Goal: Task Accomplishment & Management: Manage account settings

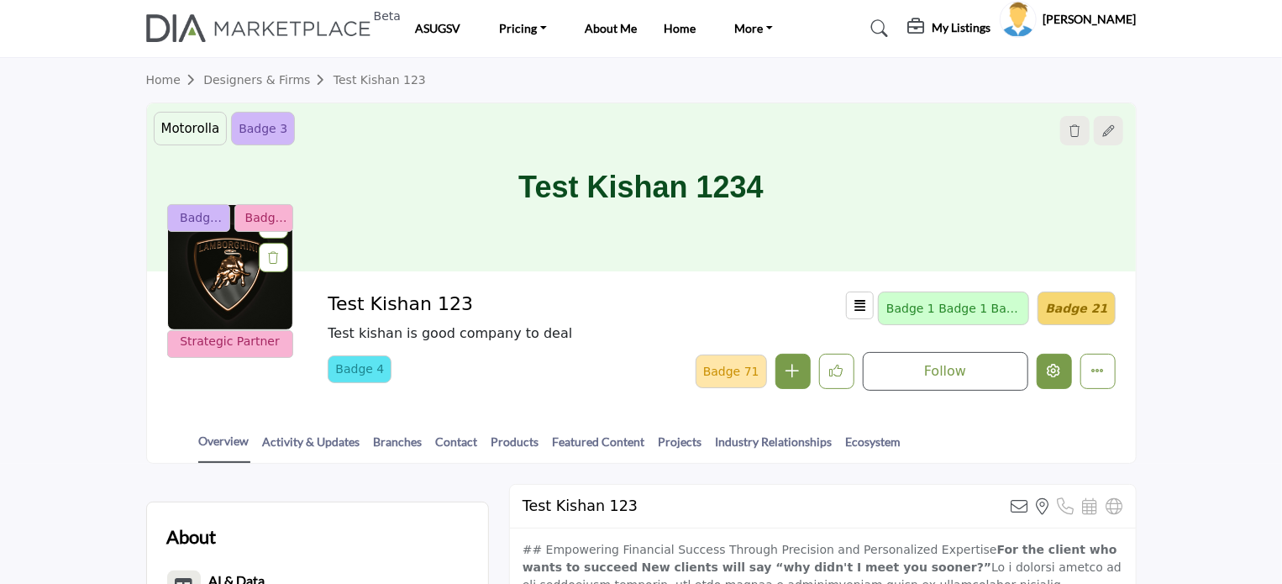
click at [1059, 370] on icon "Edit company" at bounding box center [1054, 370] width 13 height 13
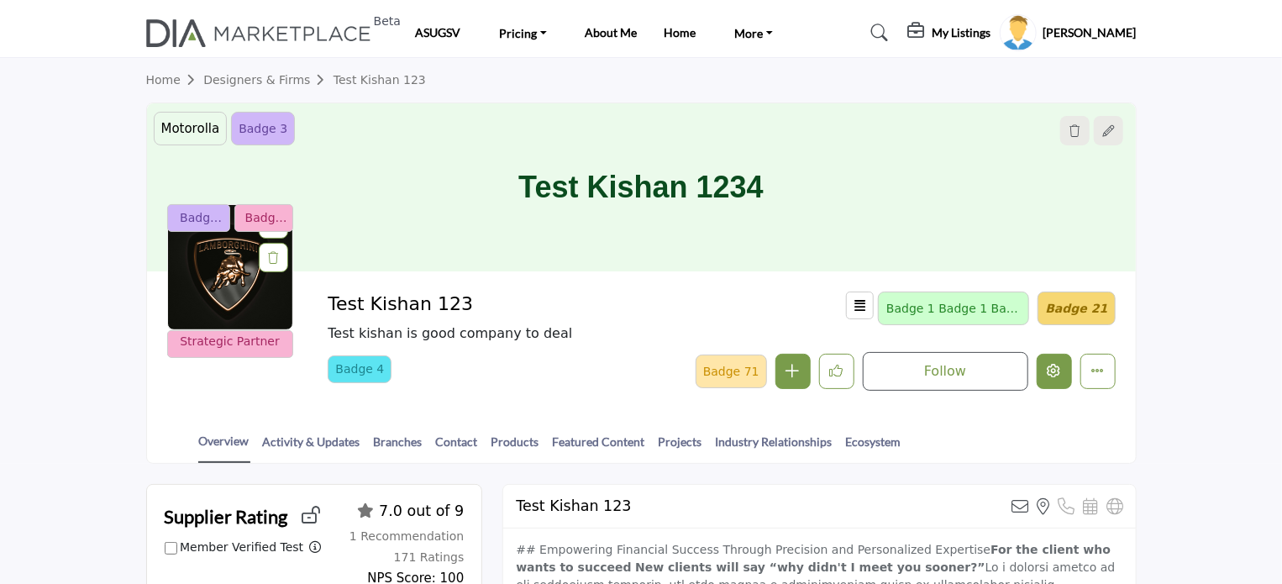
click at [1052, 372] on icon "Edit company" at bounding box center [1054, 370] width 13 height 13
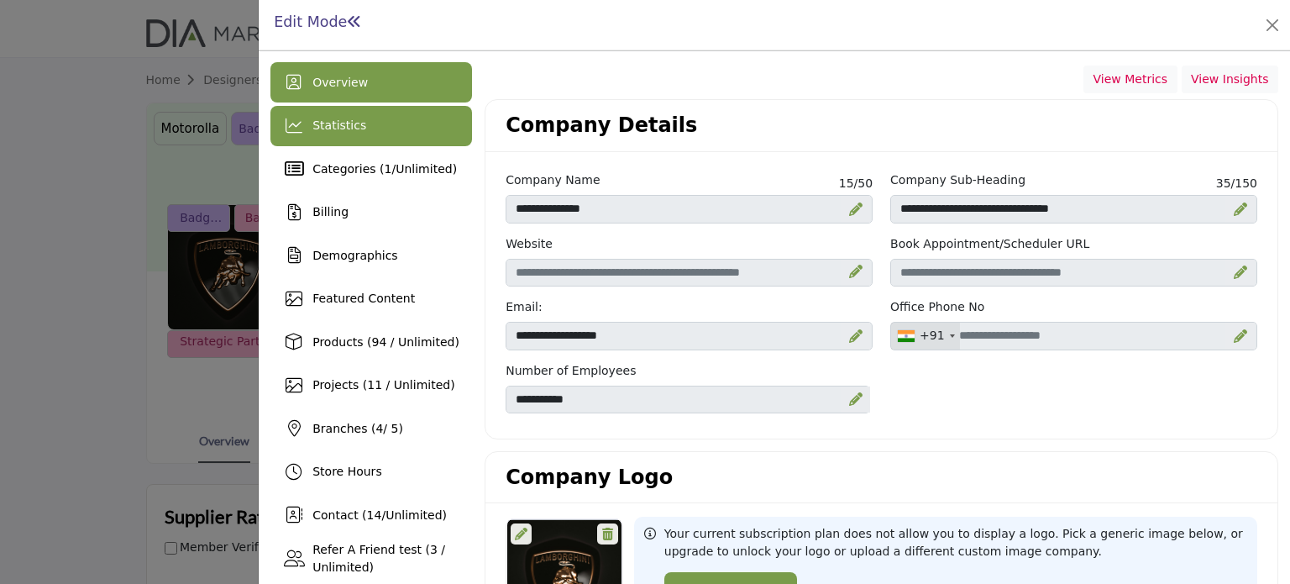
click at [338, 124] on span "Statistics" at bounding box center [340, 124] width 54 height 13
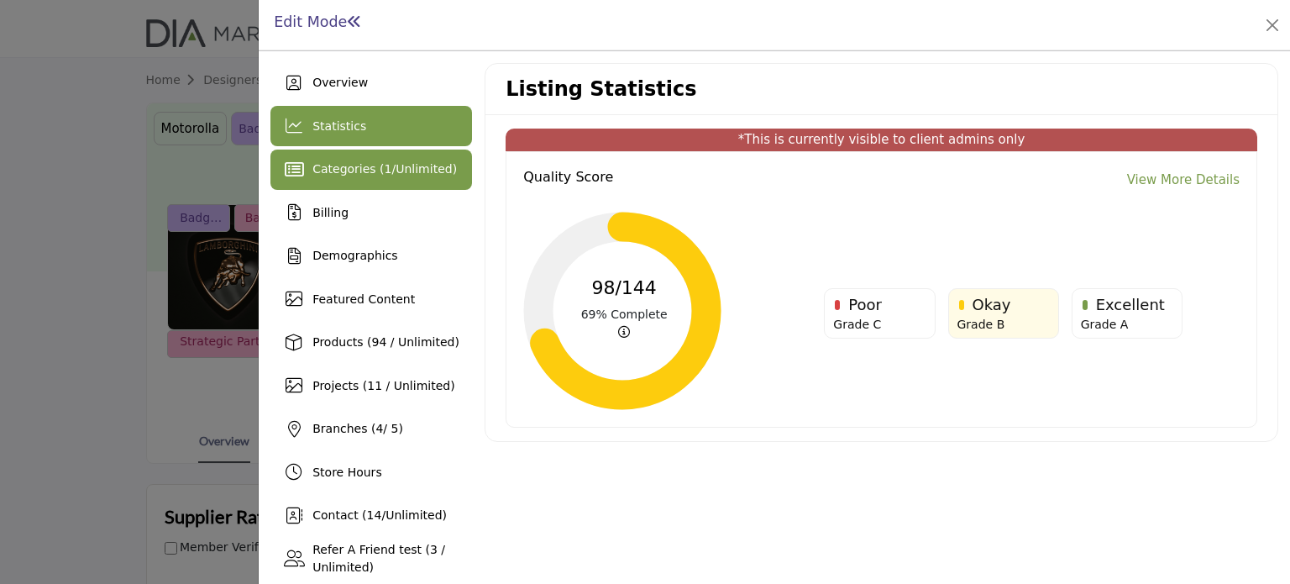
click at [340, 165] on span "Categories ( 1 / Unlimited )" at bounding box center [385, 168] width 144 height 13
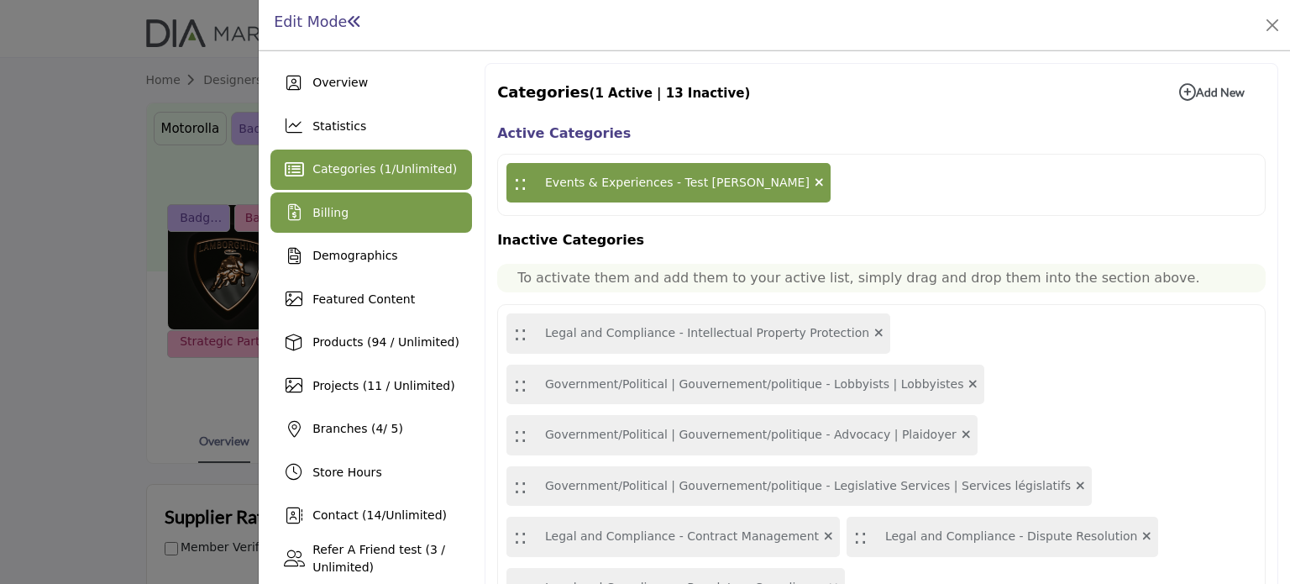
click at [327, 211] on span "Billing" at bounding box center [331, 212] width 36 height 13
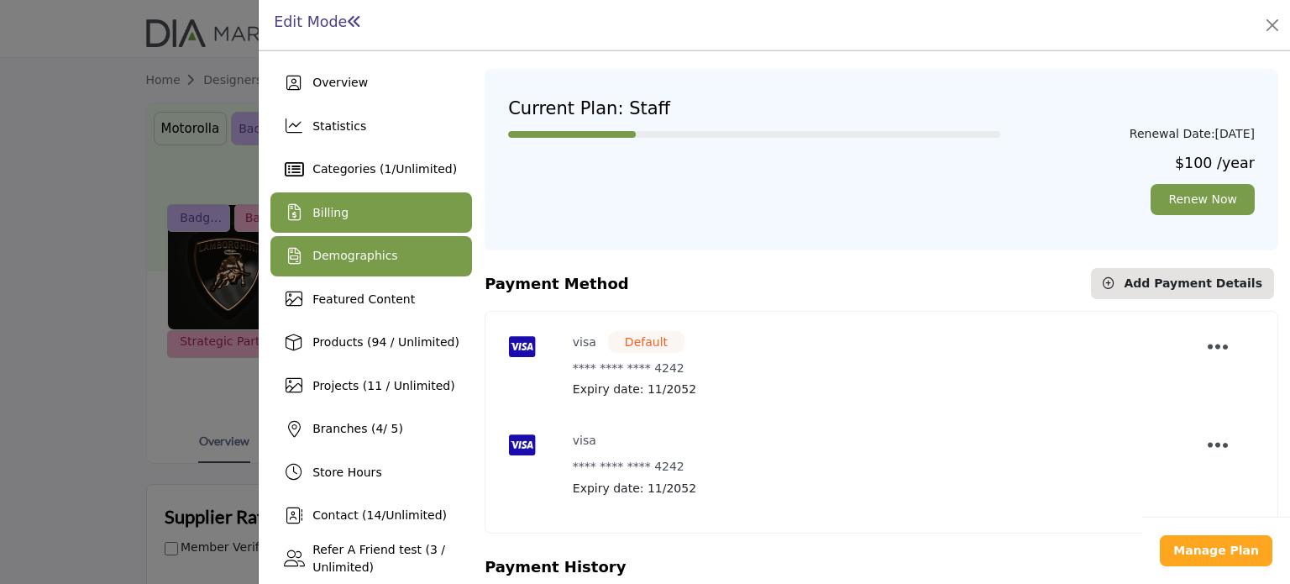
click at [327, 256] on span "Demographics" at bounding box center [355, 255] width 85 height 13
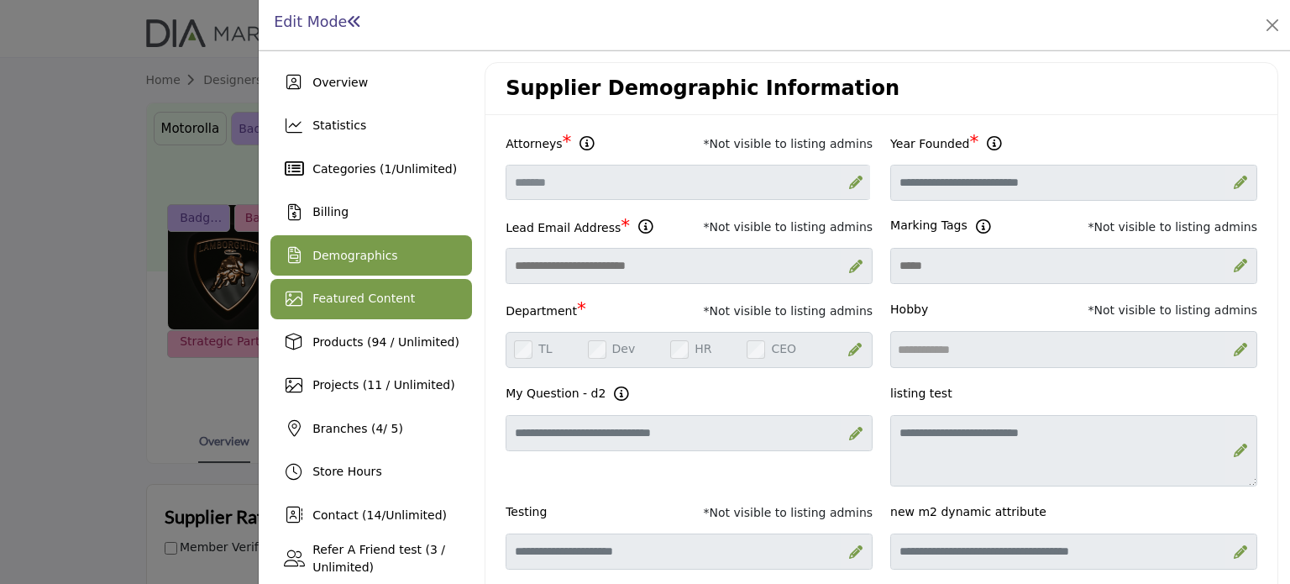
click at [329, 296] on span "Featured Content" at bounding box center [364, 298] width 102 height 13
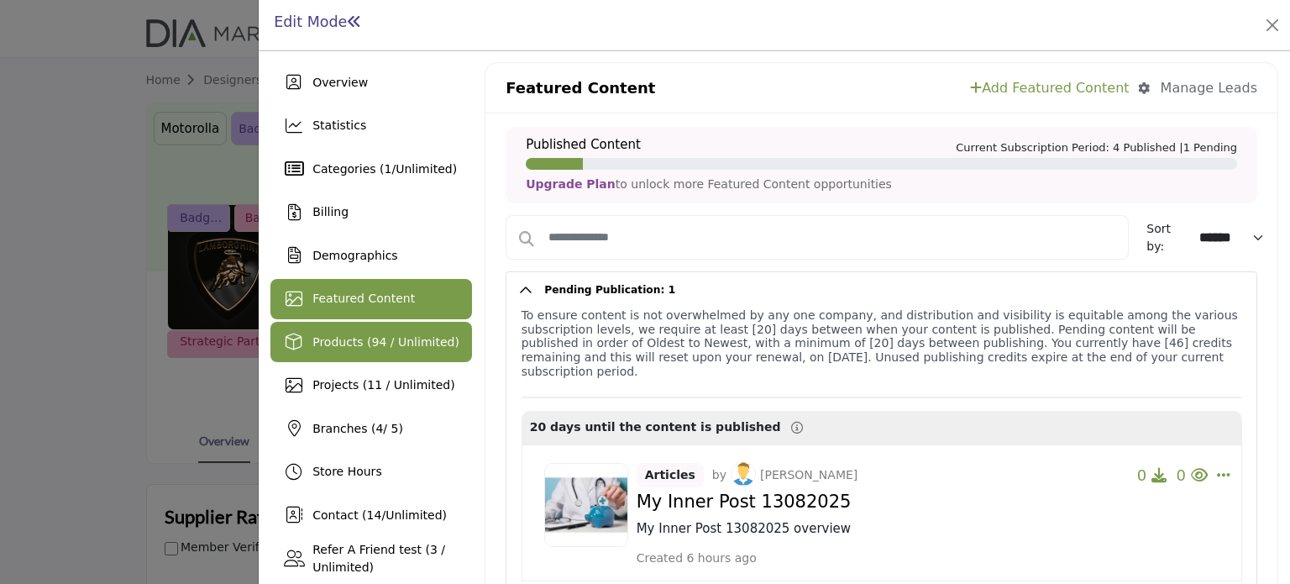
click at [343, 341] on span "Products (94 / Unlimited)" at bounding box center [386, 341] width 147 height 13
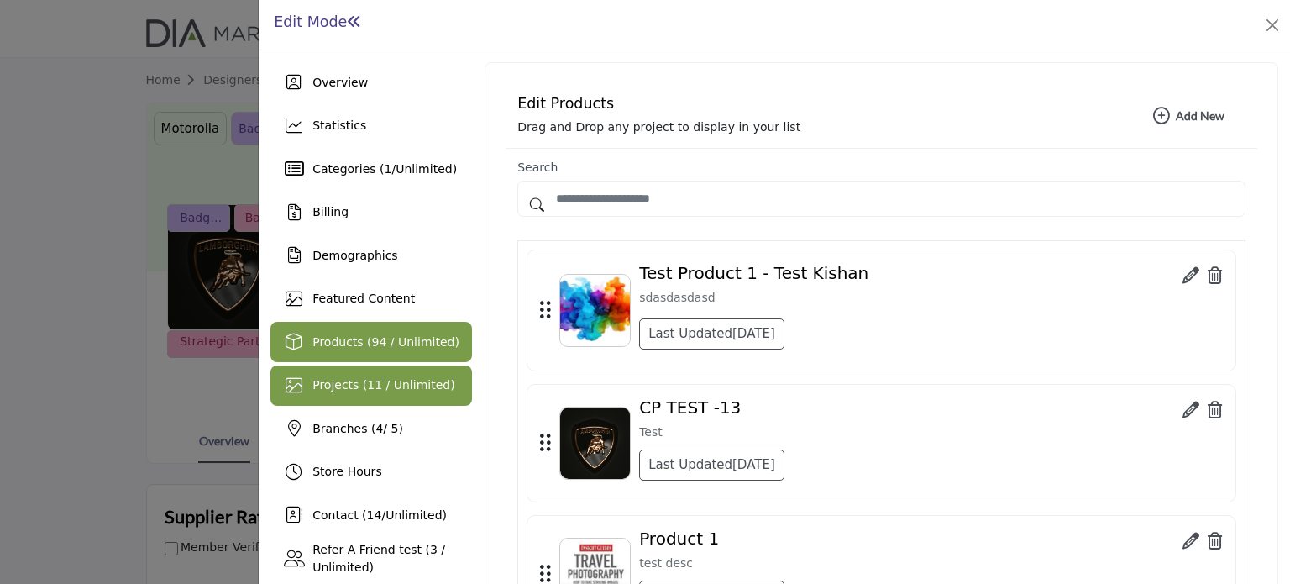
click at [348, 381] on span "Projects (11 / Unlimited)" at bounding box center [384, 384] width 142 height 13
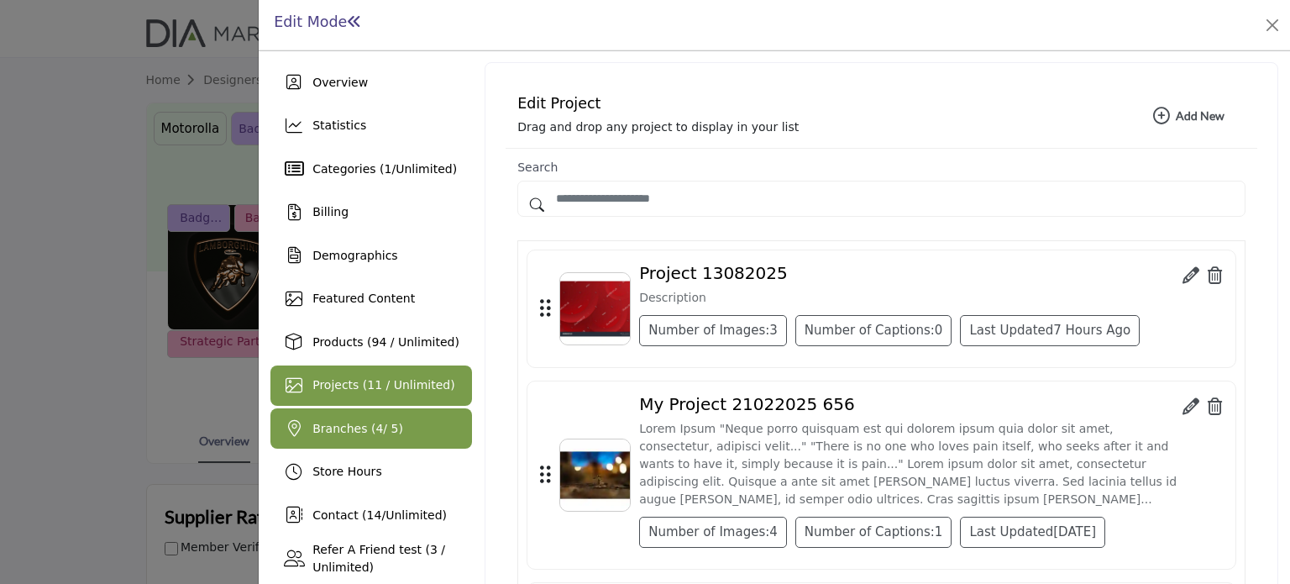
click at [350, 424] on span "Branches ( 4 / 5)" at bounding box center [358, 428] width 91 height 13
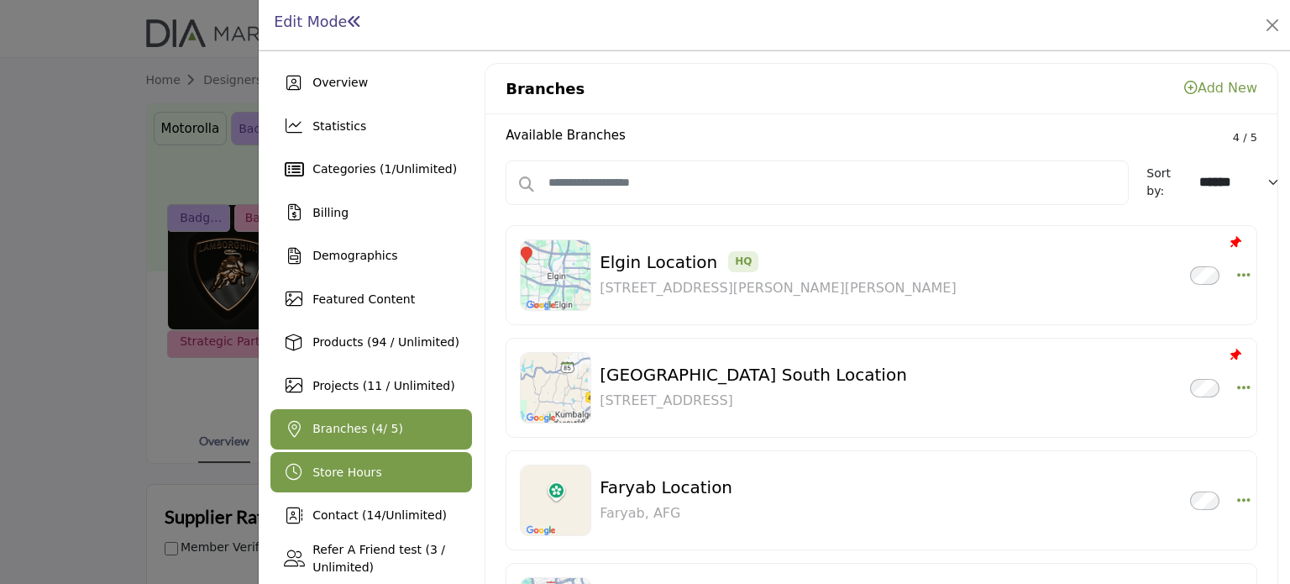
click at [353, 471] on span "Store Hours" at bounding box center [347, 471] width 69 height 13
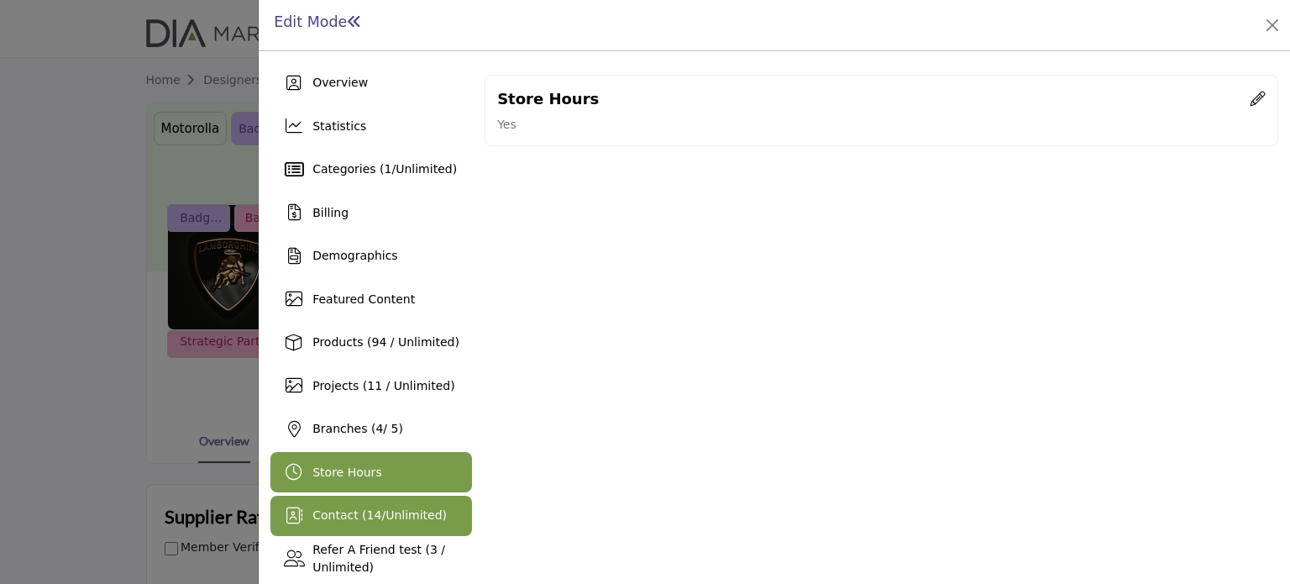
click at [345, 517] on span "Contact ( 14 / Unlimited )" at bounding box center [380, 514] width 134 height 13
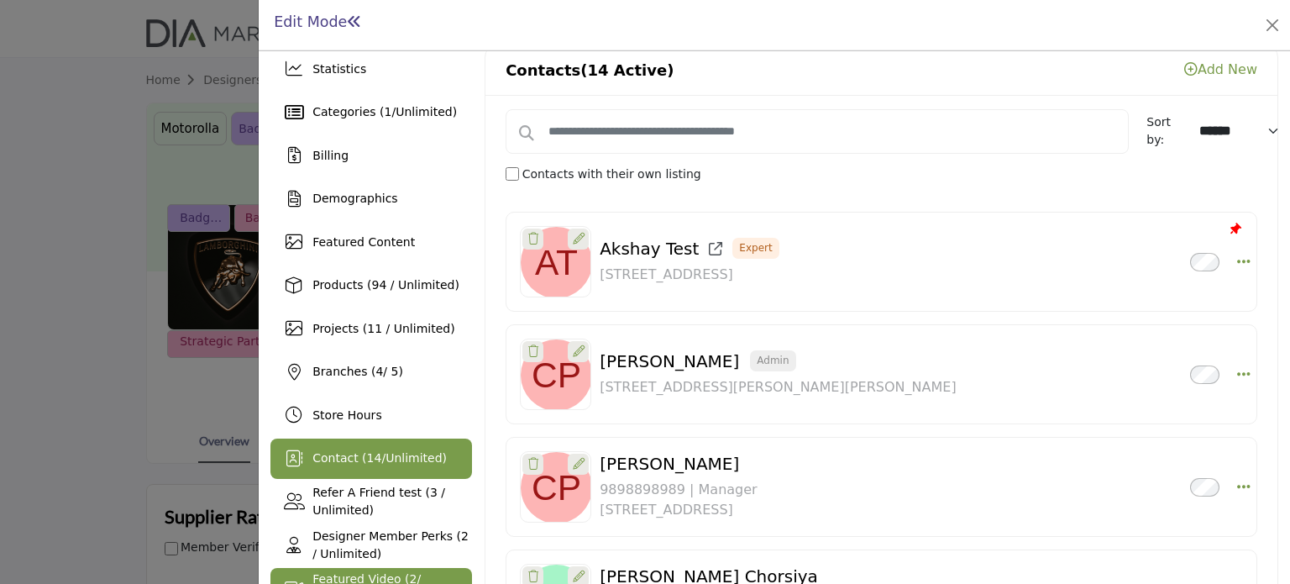
scroll to position [84, 0]
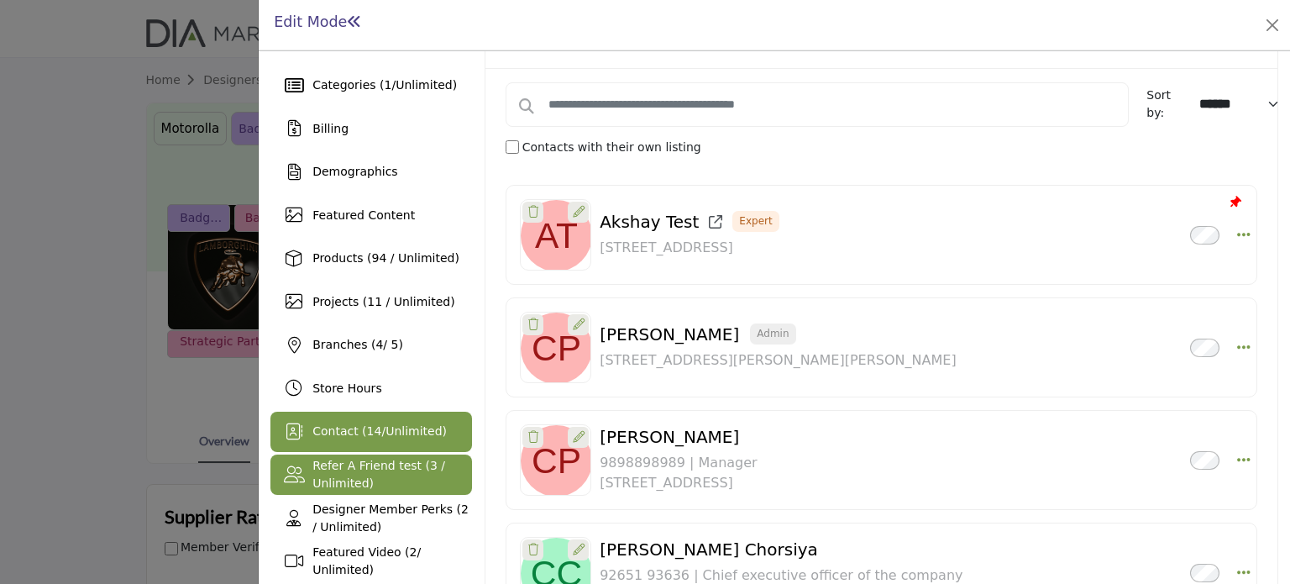
click at [342, 475] on span "Refer A Friend test (3 / Unlimited)" at bounding box center [379, 474] width 133 height 31
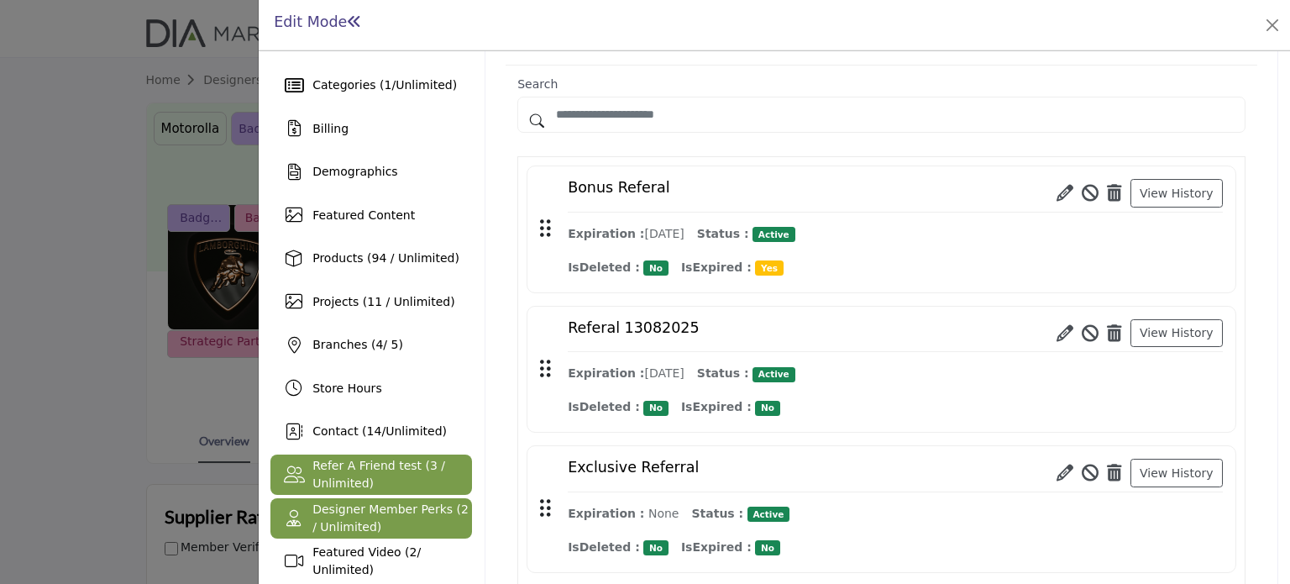
click at [328, 523] on span "Designer Member Perks (2 / Unlimited)" at bounding box center [391, 517] width 156 height 31
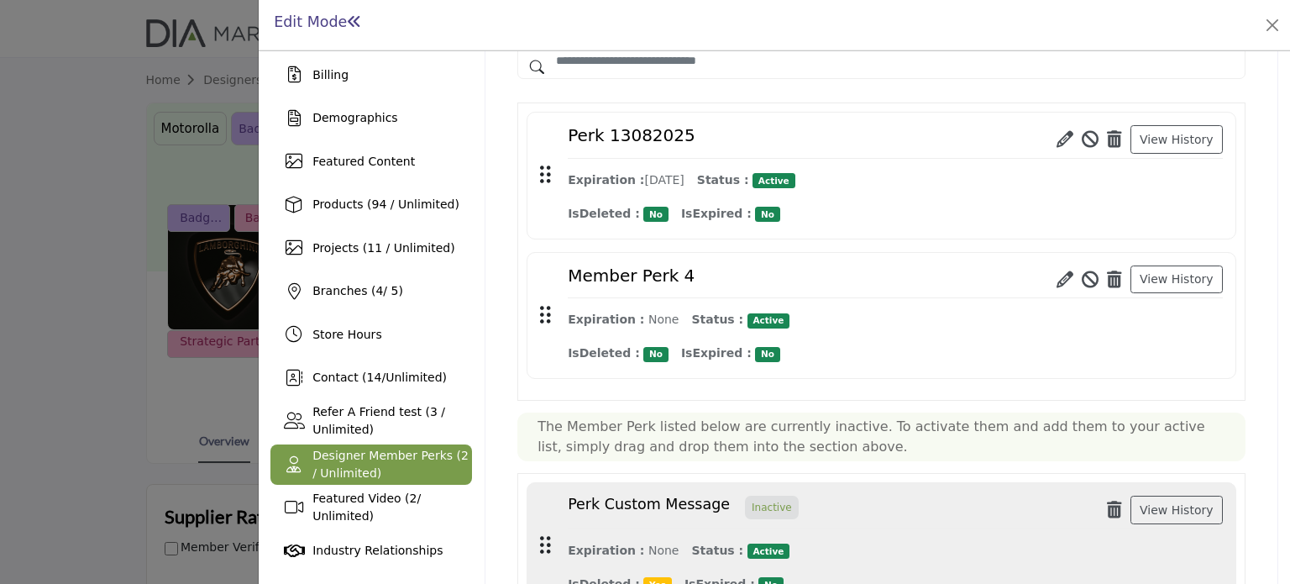
scroll to position [168, 0]
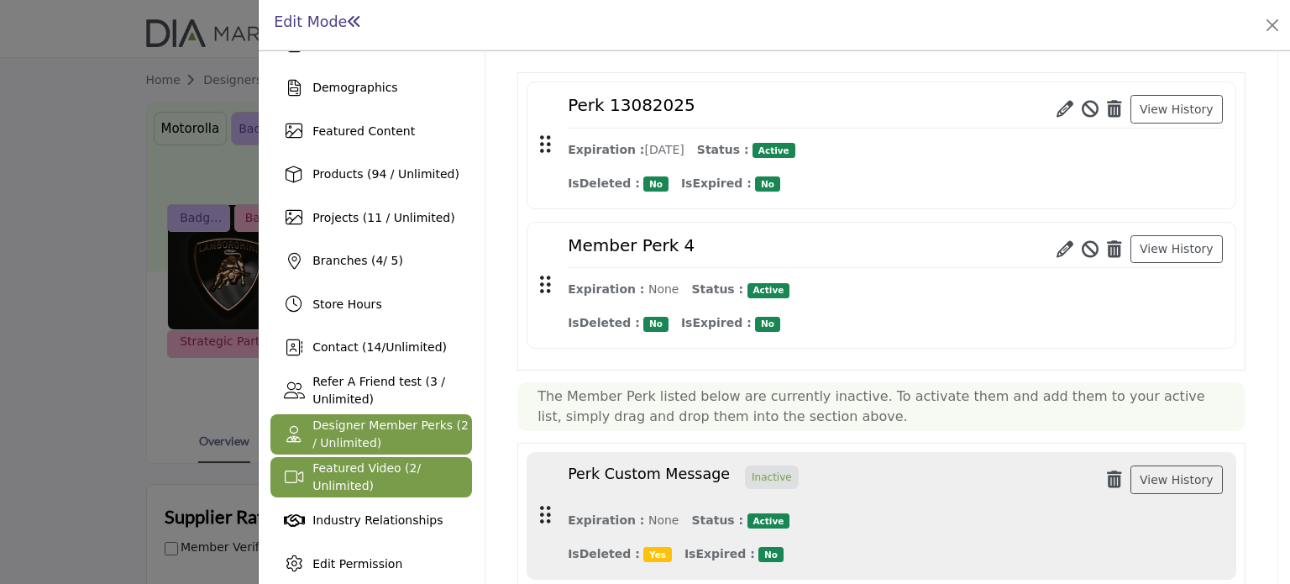
click at [353, 482] on span "Featured Video ( 2 / Unlimited)" at bounding box center [367, 476] width 108 height 31
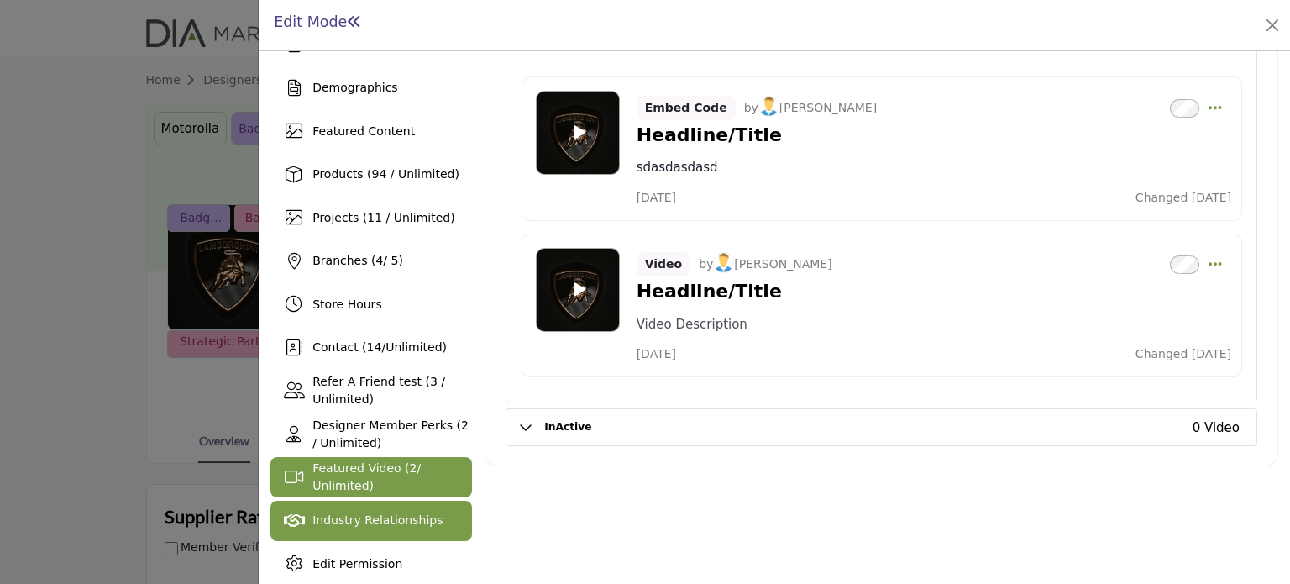
click at [351, 521] on span "Industry Relationships" at bounding box center [378, 519] width 130 height 13
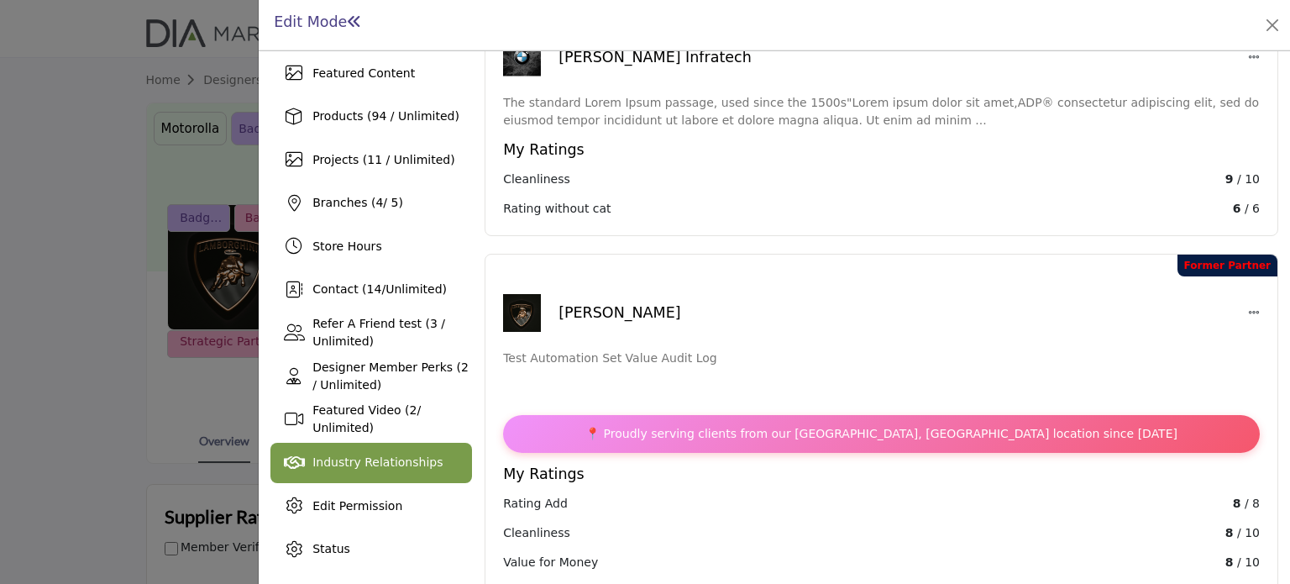
scroll to position [252, 0]
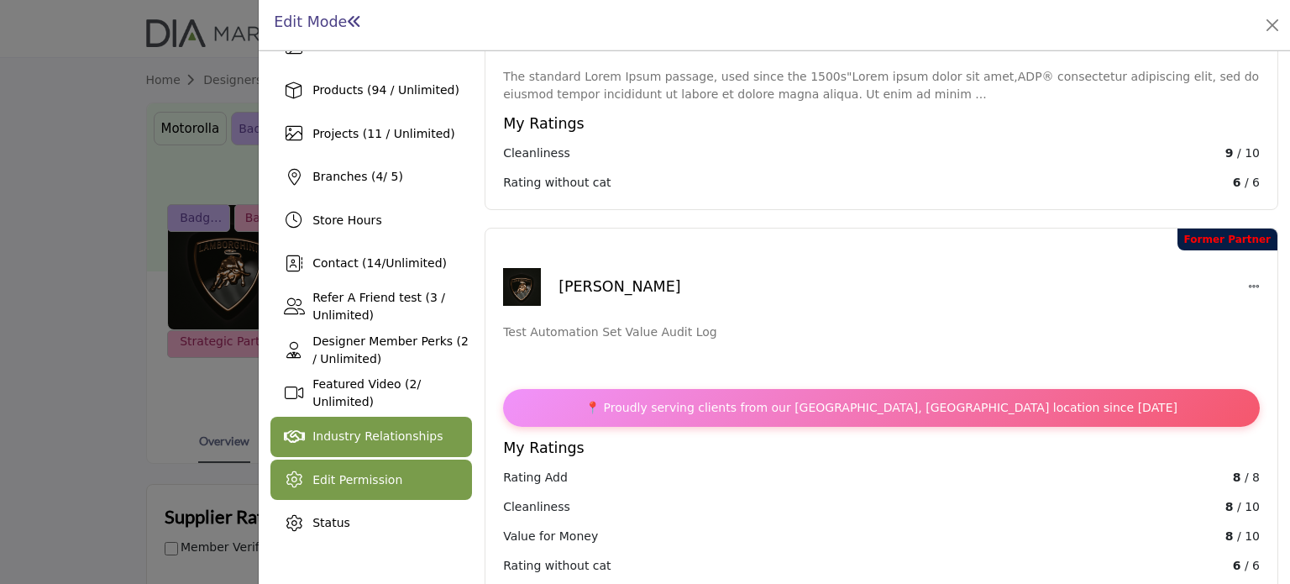
click at [359, 476] on span "Edit Permission" at bounding box center [358, 479] width 90 height 13
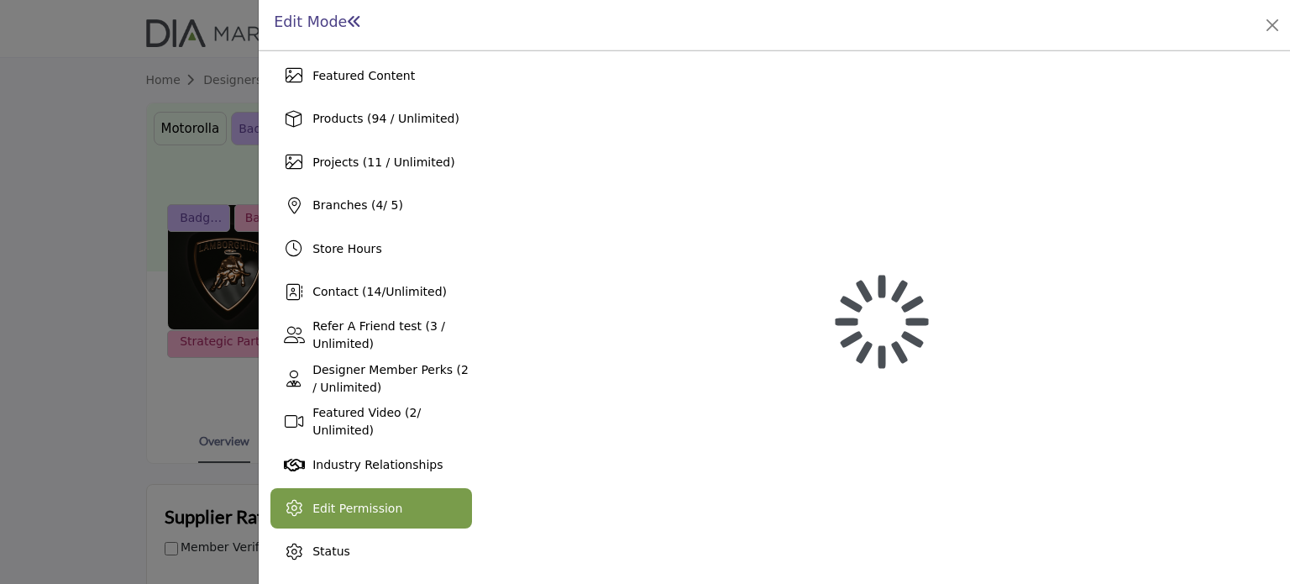
scroll to position [222, 0]
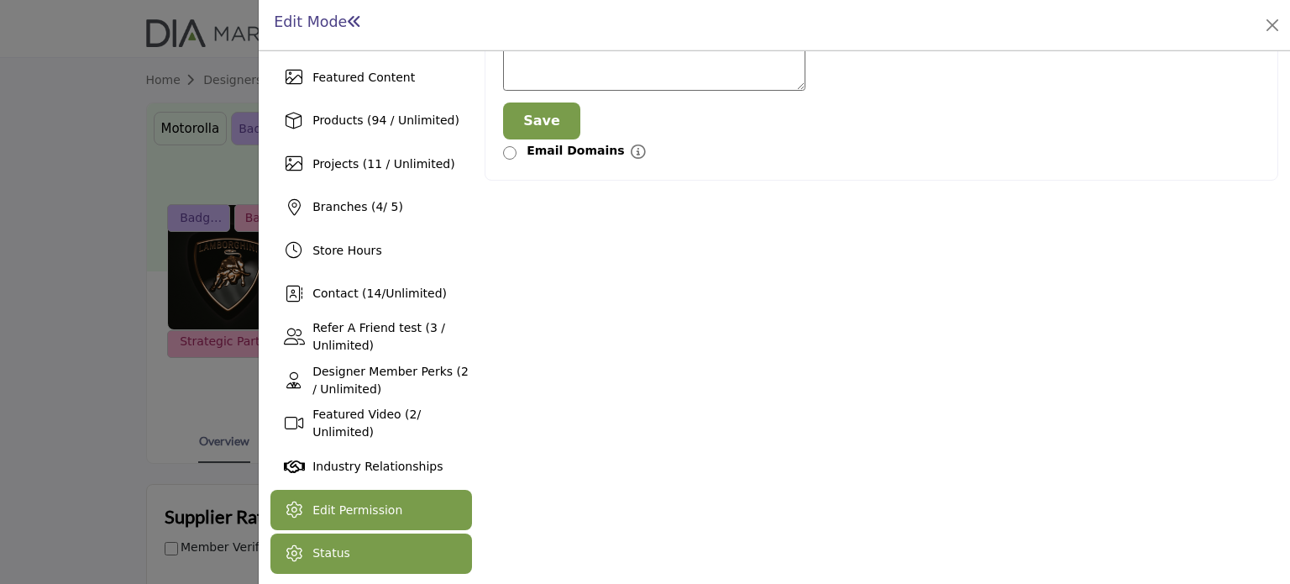
click at [329, 549] on span "Status" at bounding box center [332, 552] width 38 height 13
click at [346, 517] on div "Edit Permission" at bounding box center [358, 511] width 90 height 18
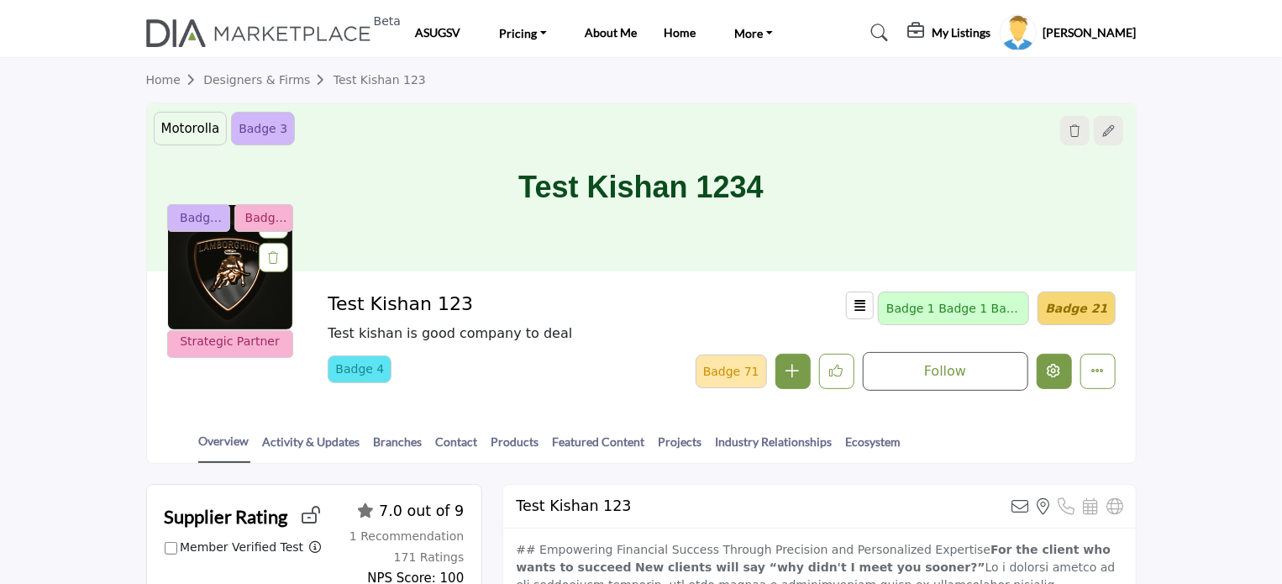
click at [1054, 362] on button "Edit company" at bounding box center [1054, 371] width 35 height 35
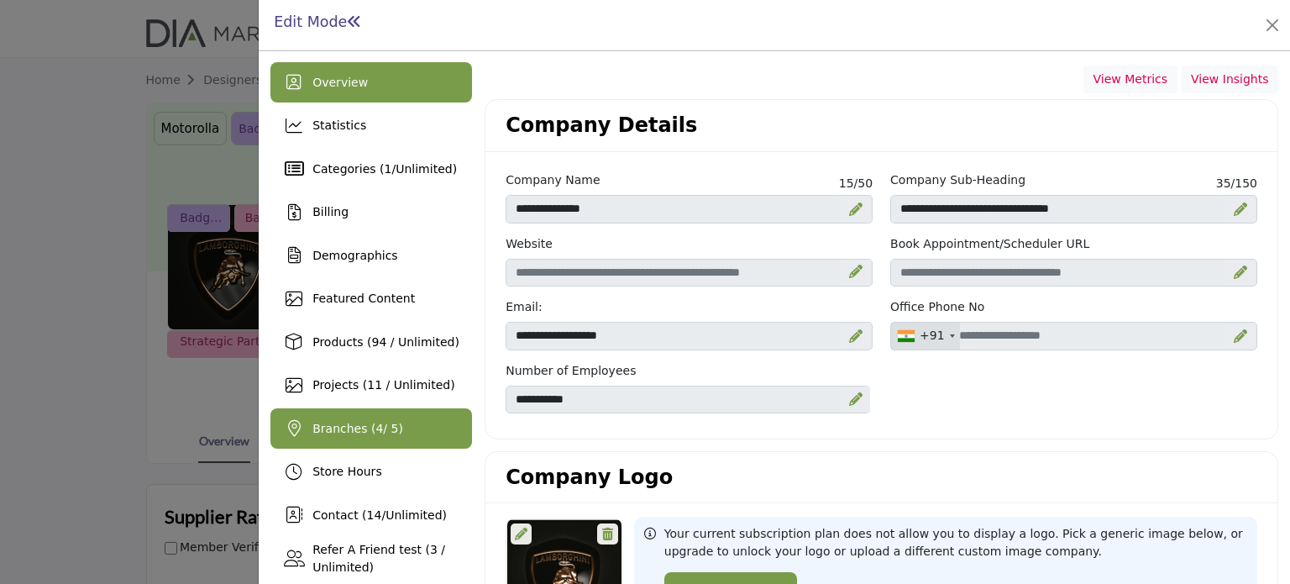
click at [346, 429] on span "Branches ( 4 / 5)" at bounding box center [358, 428] width 91 height 13
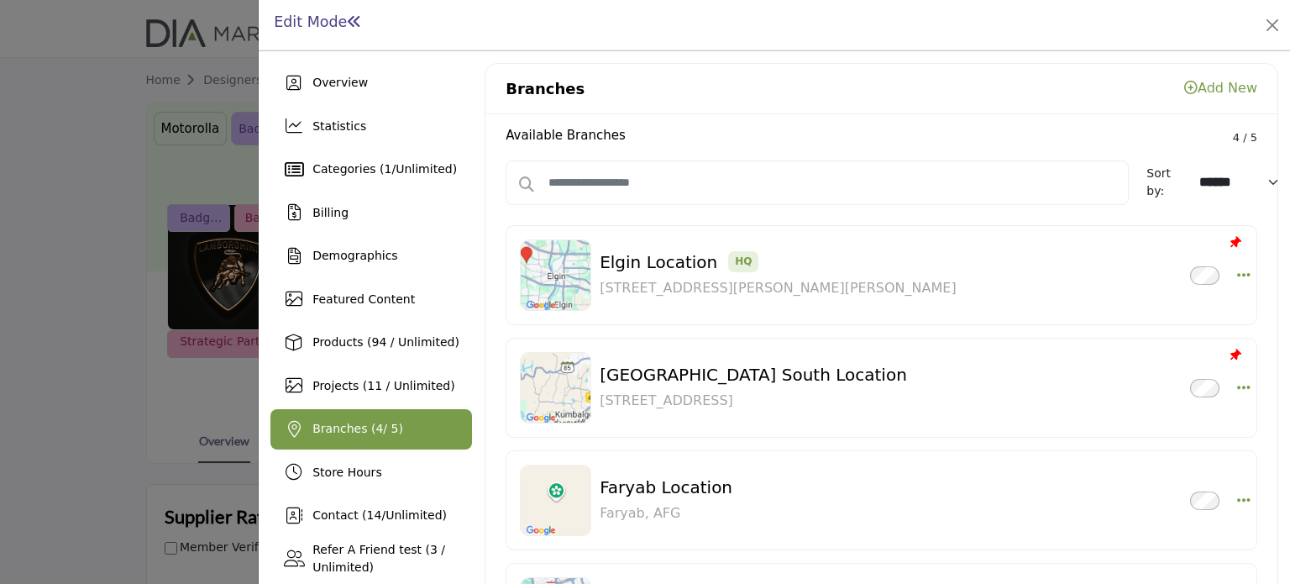
click at [1213, 83] on link "Add New" at bounding box center [1221, 88] width 73 height 16
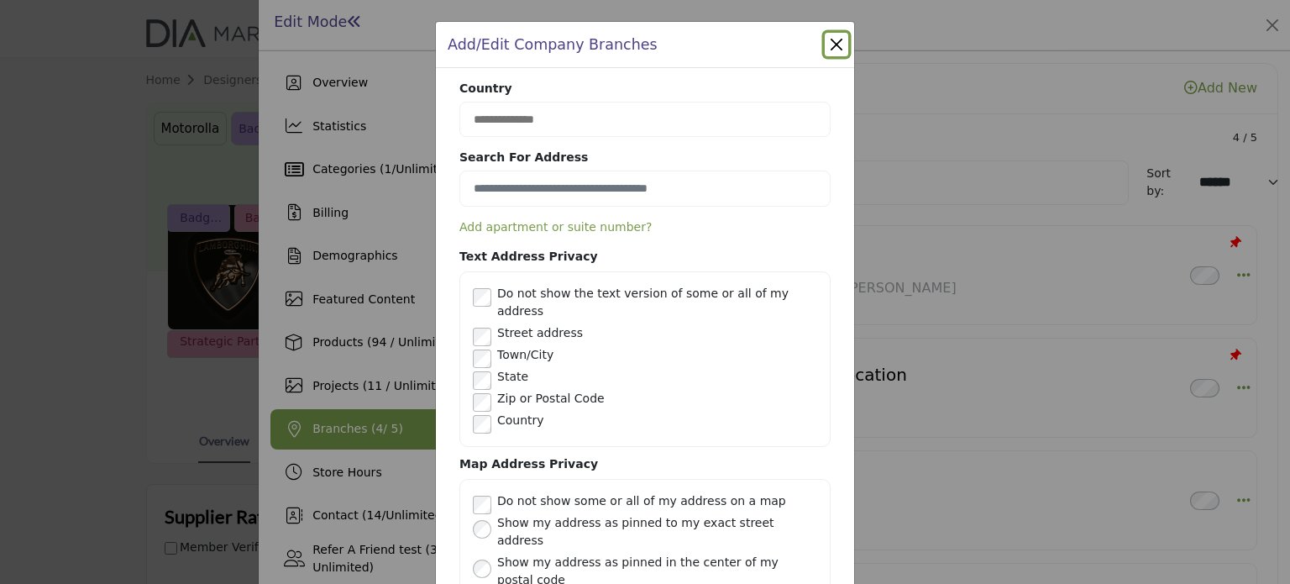
click at [829, 43] on button "Close" at bounding box center [837, 45] width 24 height 24
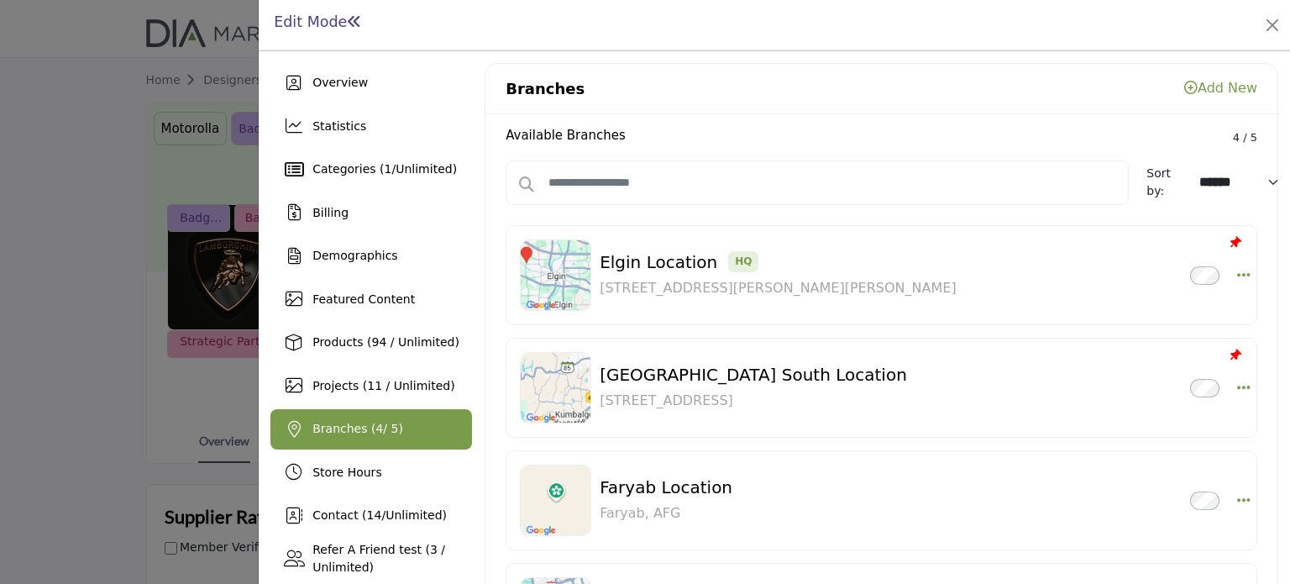
click at [336, 426] on span "Branches ( 4 / 5)" at bounding box center [358, 428] width 91 height 13
click at [1218, 88] on link "Add New" at bounding box center [1221, 88] width 73 height 16
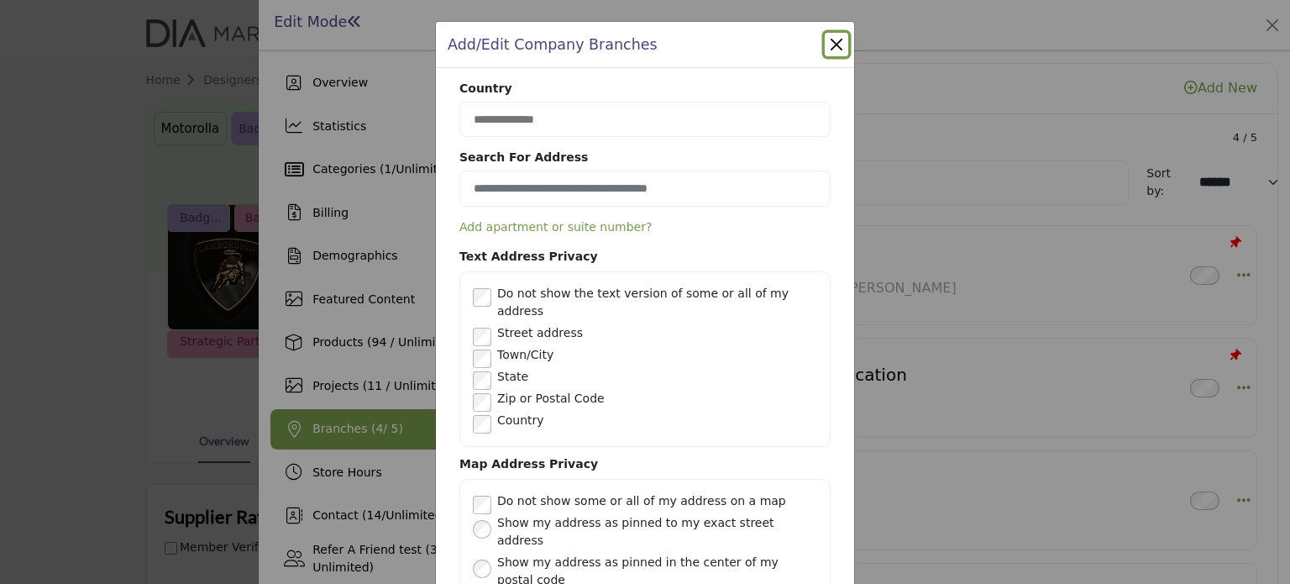
click at [833, 42] on button "Close" at bounding box center [837, 45] width 24 height 24
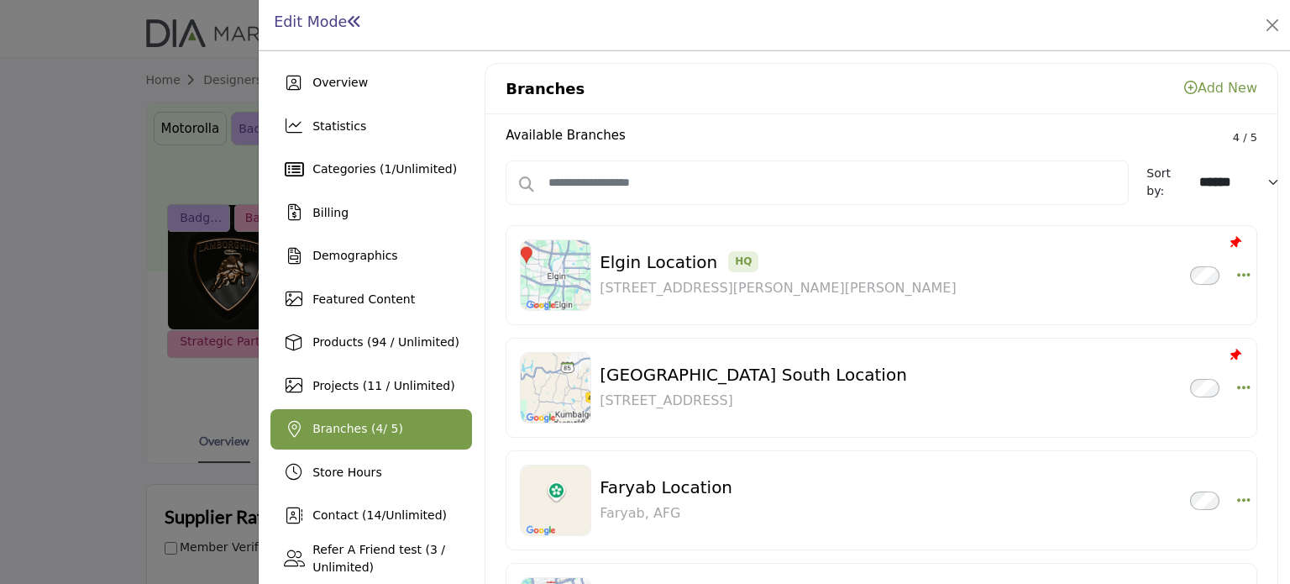
click at [89, 218] on div at bounding box center [645, 292] width 1290 height 584
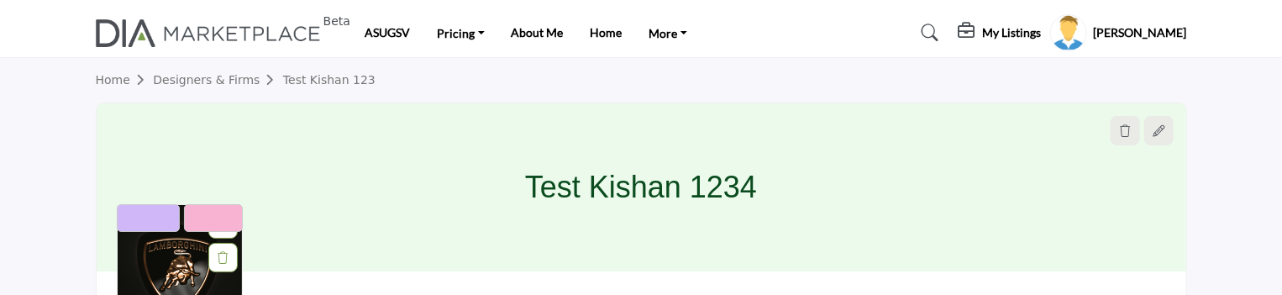
scroll to position [168, 0]
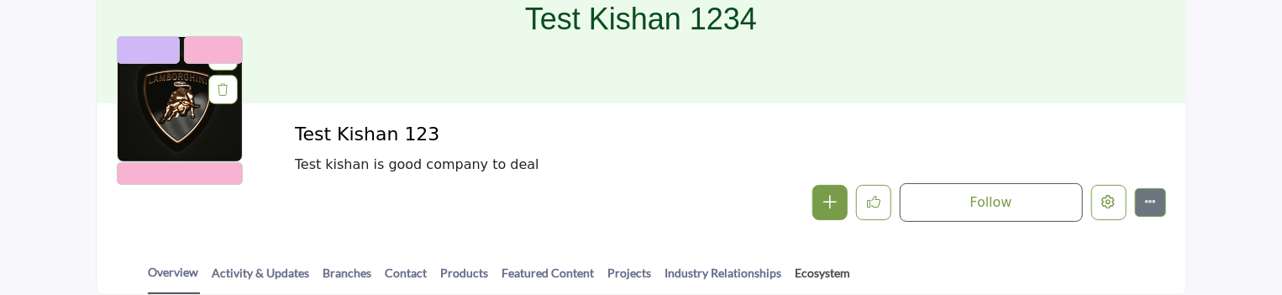
click at [806, 271] on link "Ecosystem" at bounding box center [823, 278] width 57 height 29
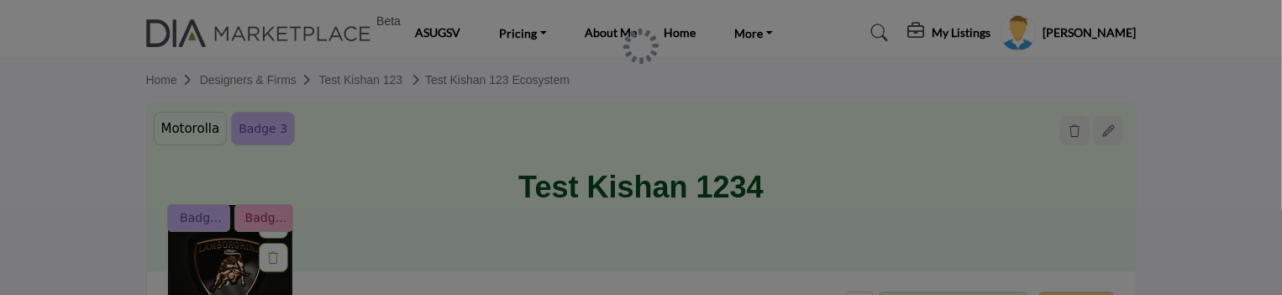
scroll to position [252, 0]
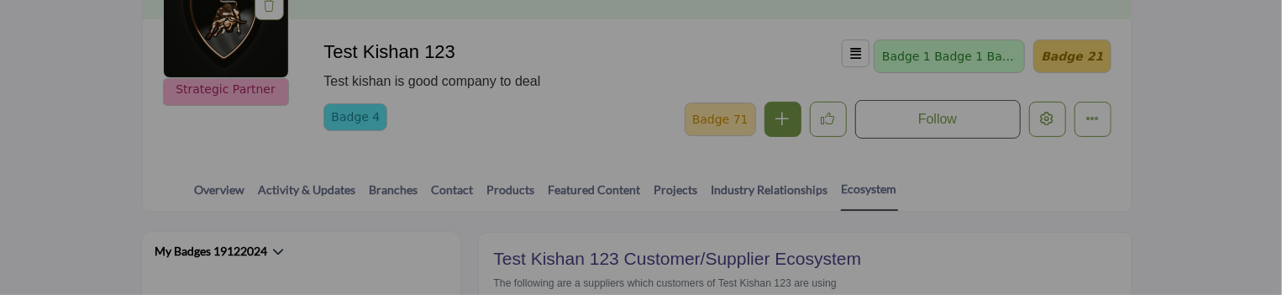
scroll to position [672, 0]
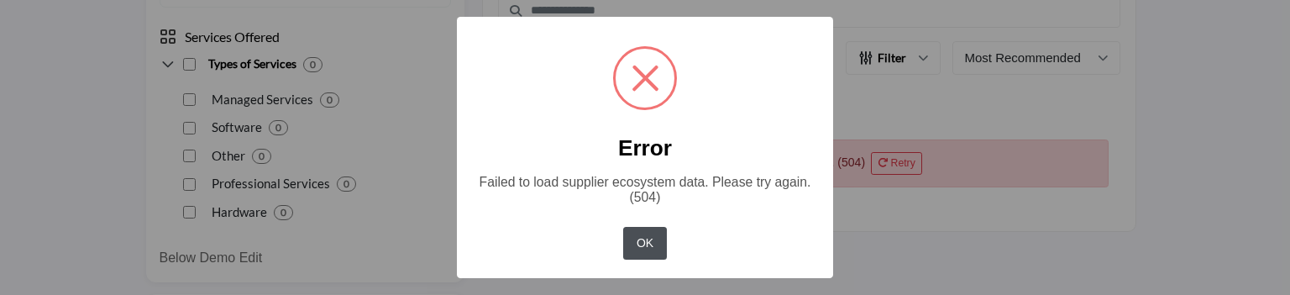
click at [650, 243] on button "OK" at bounding box center [644, 243] width 43 height 33
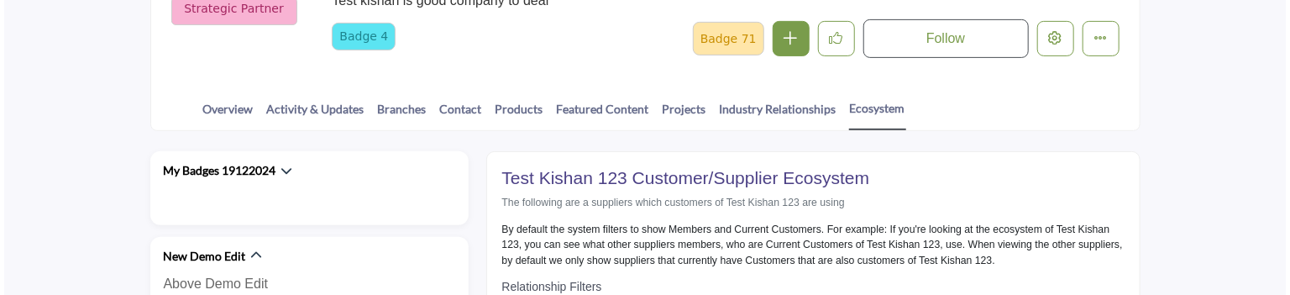
scroll to position [252, 0]
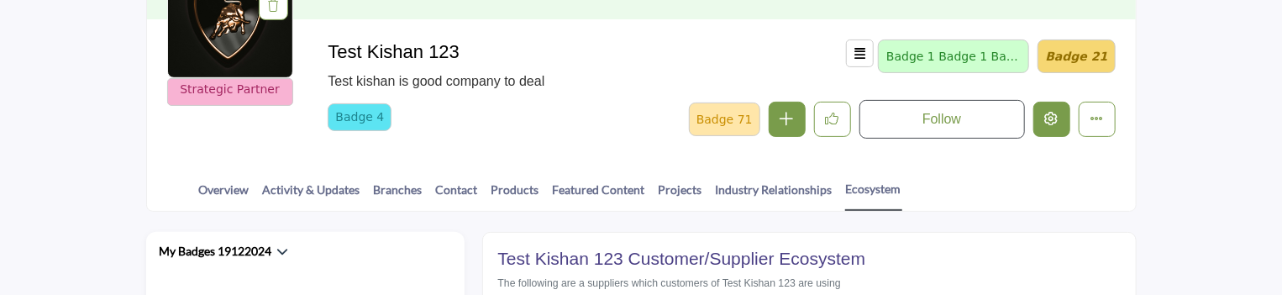
click at [1050, 116] on icon "Edit company" at bounding box center [1051, 118] width 13 height 13
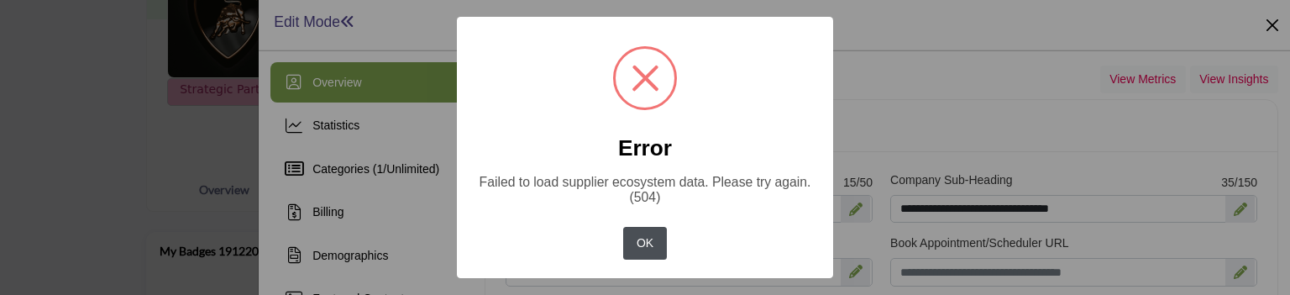
click at [646, 244] on button "OK" at bounding box center [644, 243] width 43 height 33
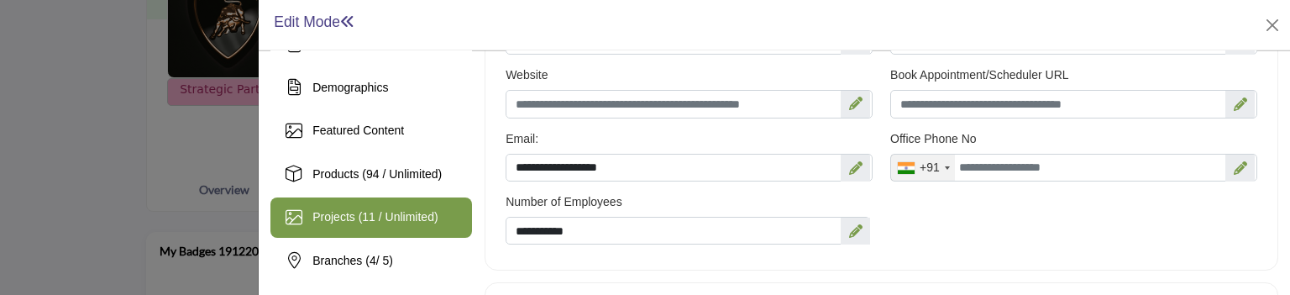
scroll to position [252, 0]
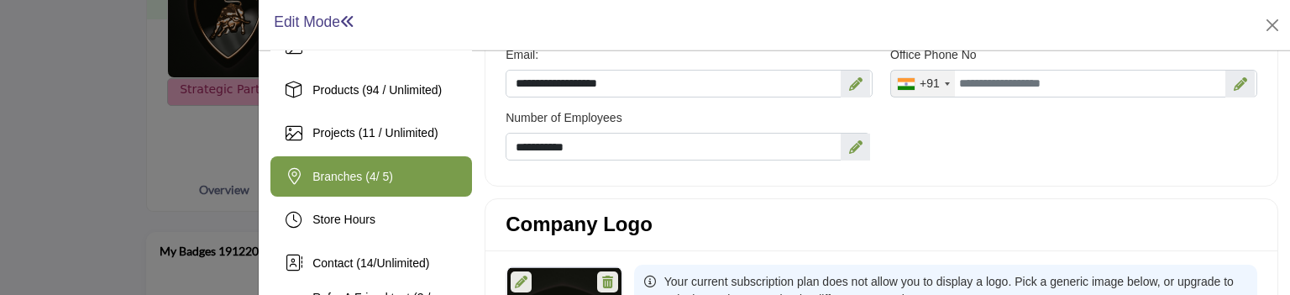
click at [342, 176] on span "Branches ( 4 / 5)" at bounding box center [353, 176] width 81 height 13
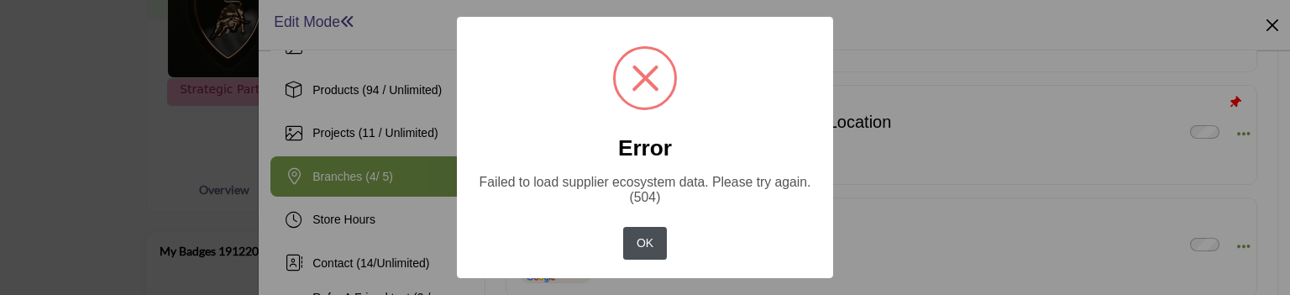
click at [649, 244] on button "OK" at bounding box center [644, 243] width 43 height 33
